Goal: Information Seeking & Learning: Find specific fact

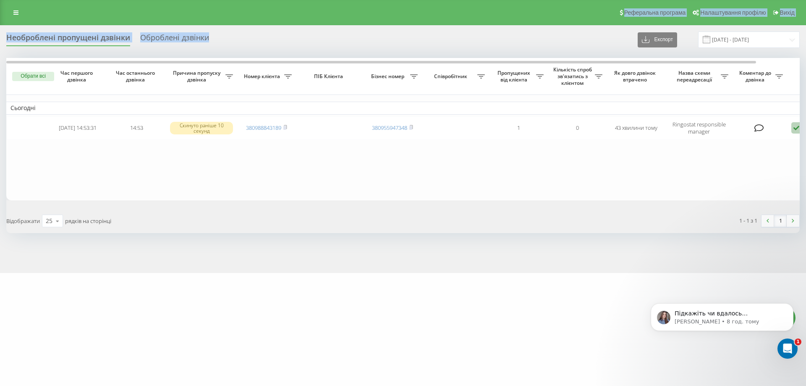
click at [48, 11] on div "Реферальна програма Налаштування профілю Вихід Необроблені пропущені дзвінки Об…" at bounding box center [403, 136] width 806 height 273
click at [50, 10] on div "Реферальна програма Налаштування профілю Вихід" at bounding box center [403, 12] width 806 height 25
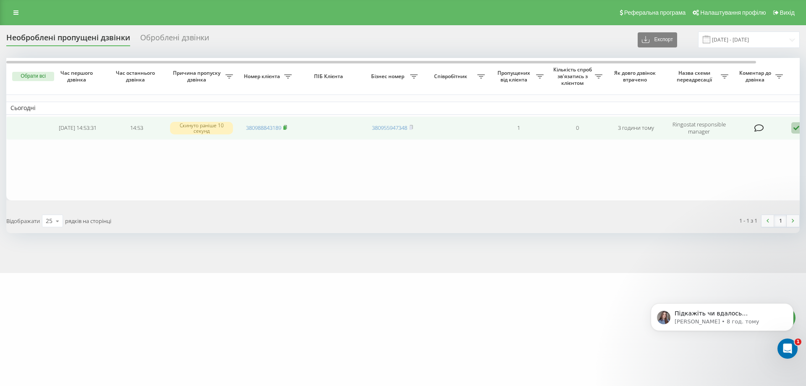
click at [286, 128] on rect at bounding box center [284, 128] width 3 height 4
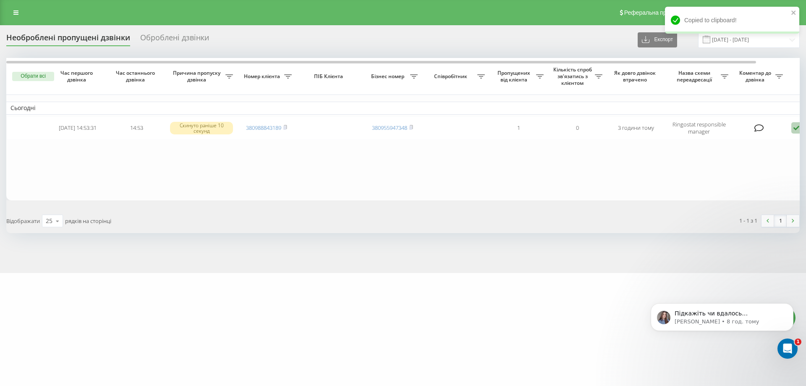
click at [233, 18] on div "Реферальна програма Налаштування профілю Вихід" at bounding box center [403, 12] width 806 height 25
click at [574, 276] on div "one-shop.ua Проекти one-shop.ua Дашборд Центр звернень Журнал дзвінків Журнал п…" at bounding box center [403, 193] width 806 height 386
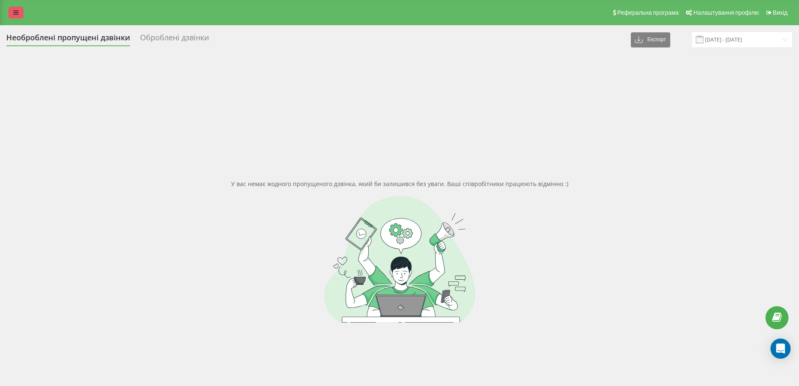
click at [18, 11] on link at bounding box center [15, 13] width 15 height 12
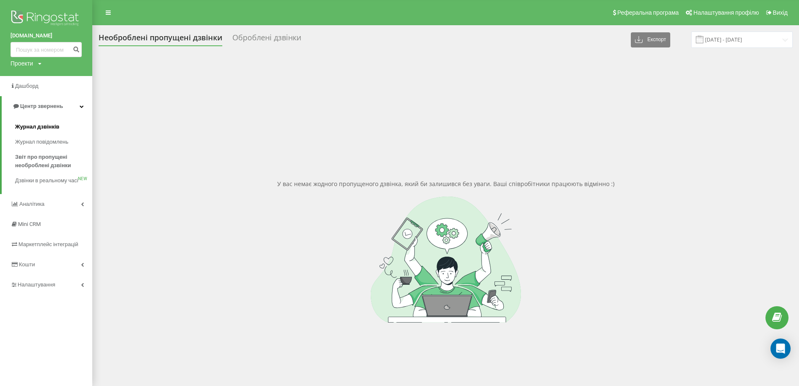
click at [39, 125] on span "Журнал дзвінків" at bounding box center [37, 127] width 44 height 8
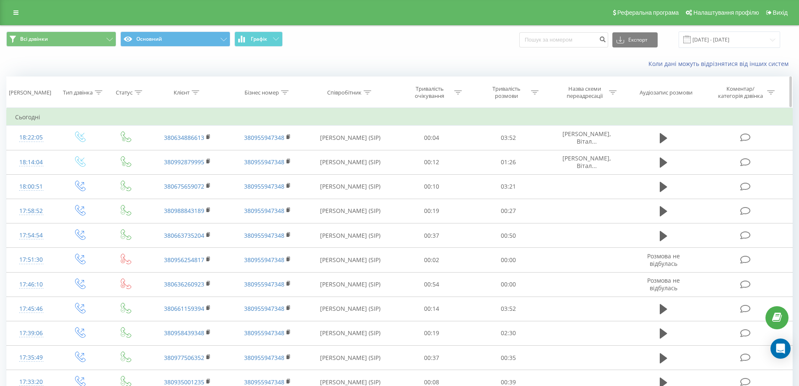
click at [196, 91] on icon at bounding box center [196, 92] width 8 height 4
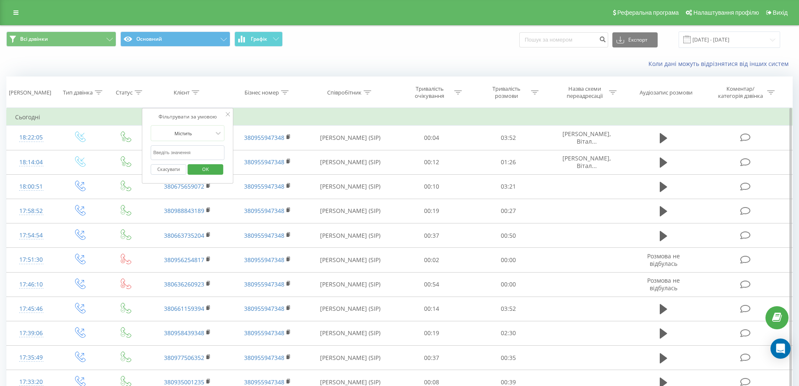
click at [193, 152] on input "text" at bounding box center [188, 152] width 74 height 15
paste input "380955315413"
click at [196, 167] on span "OK" at bounding box center [205, 168] width 23 height 13
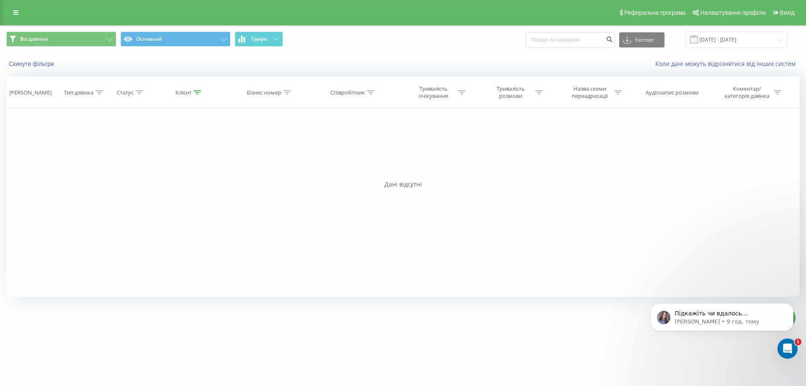
drag, startPoint x: 752, startPoint y: 163, endPoint x: 756, endPoint y: 162, distance: 4.3
click at [752, 163] on div "Фільтрувати за умовою Дорівнює Введіть значення Скасувати OK Фільтрувати за умо…" at bounding box center [402, 202] width 793 height 189
click at [194, 94] on icon at bounding box center [197, 92] width 8 height 4
click at [184, 151] on input "380955315413" at bounding box center [189, 152] width 74 height 15
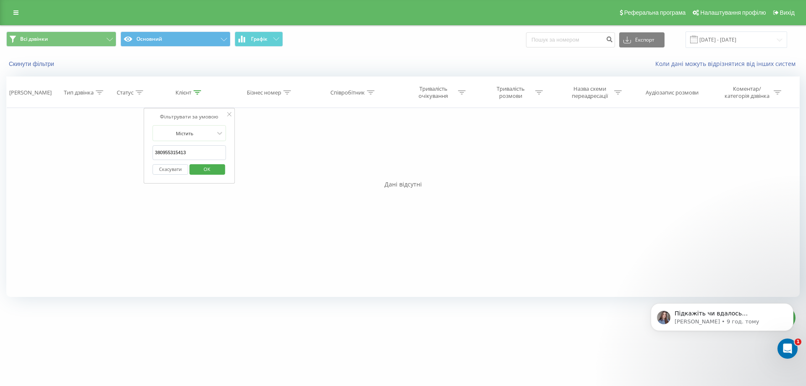
paste input "6015057"
type input "380960150573"
click at [204, 169] on span "OK" at bounding box center [206, 168] width 23 height 13
